Goal: Navigation & Orientation: Find specific page/section

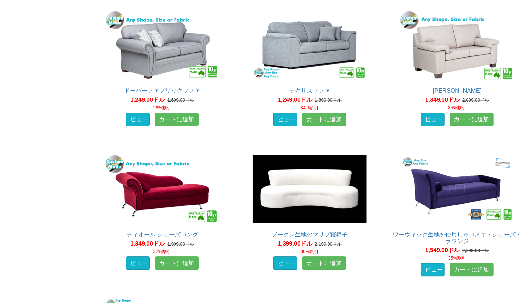
scroll to position [714, 0]
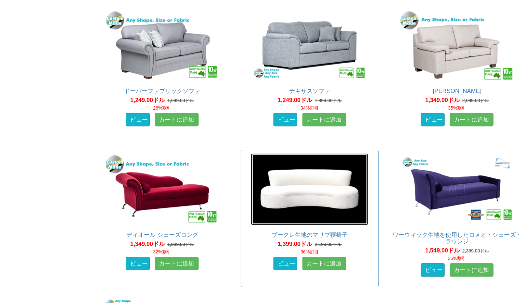
click at [311, 187] on img at bounding box center [309, 189] width 117 height 72
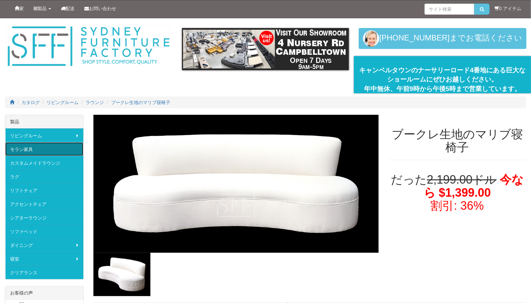
click at [41, 151] on link "モラン家具" at bounding box center [44, 149] width 78 height 14
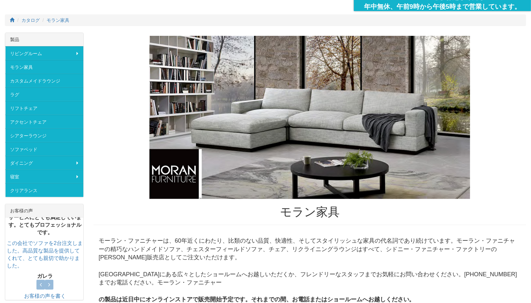
scroll to position [77, 0]
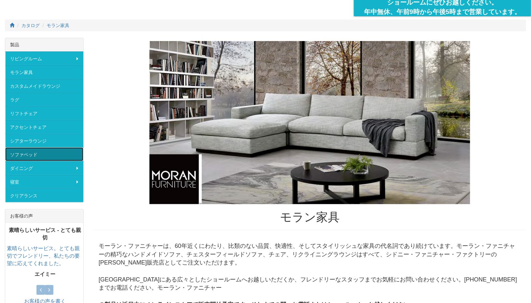
click at [46, 152] on link "ソファベッド" at bounding box center [44, 154] width 78 height 14
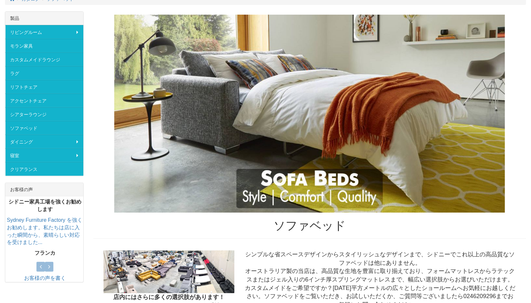
scroll to position [103, 0]
